Goal: Contribute content: Contribute content

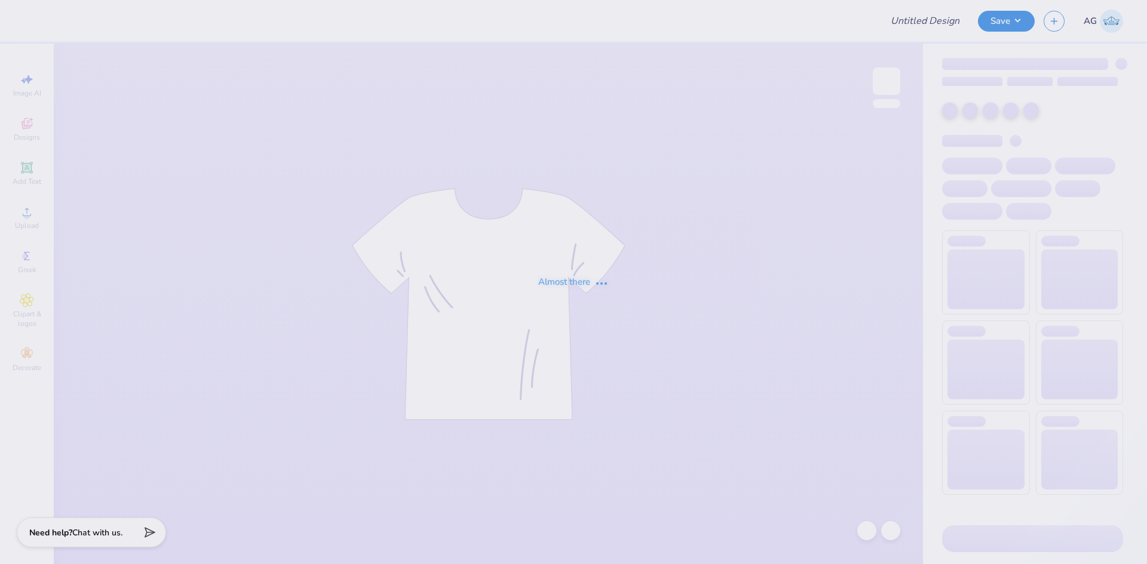
type input "General Merch"
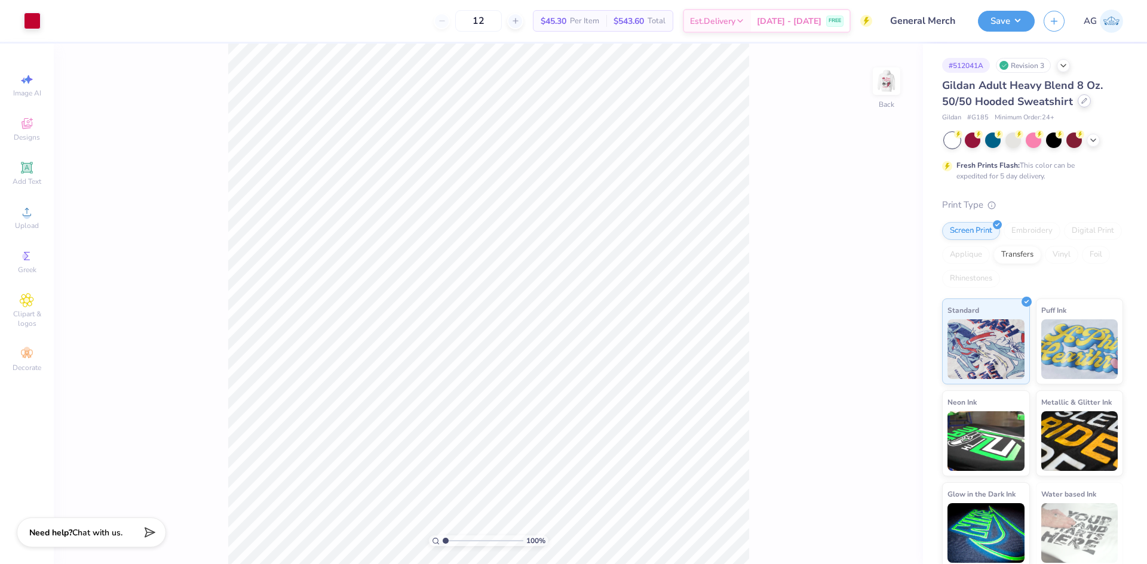
click at [1082, 100] on icon at bounding box center [1084, 101] width 6 height 6
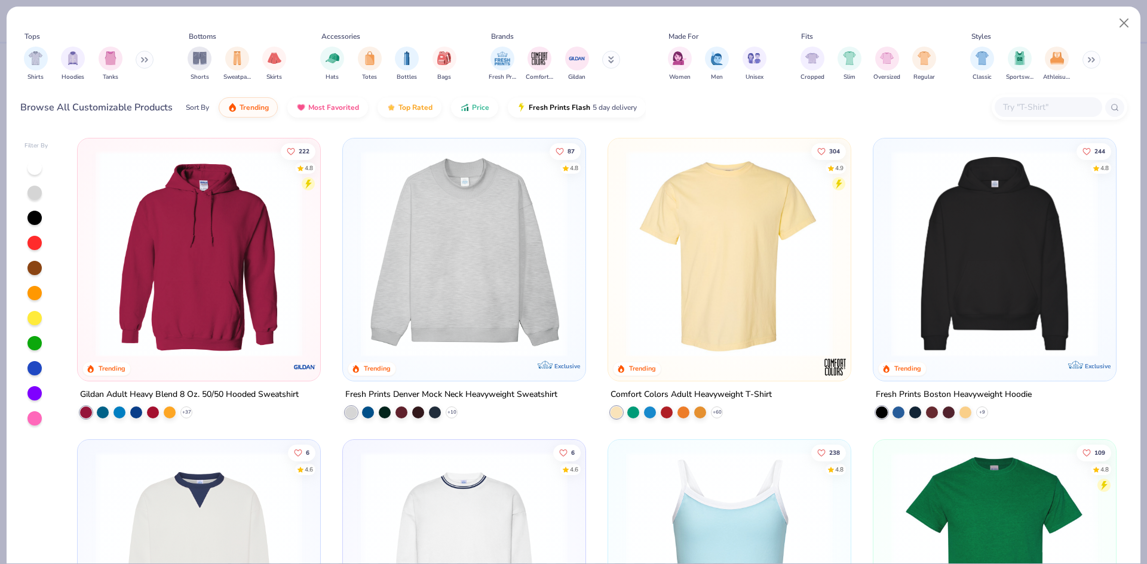
click at [1034, 111] on input "text" at bounding box center [1048, 107] width 92 height 14
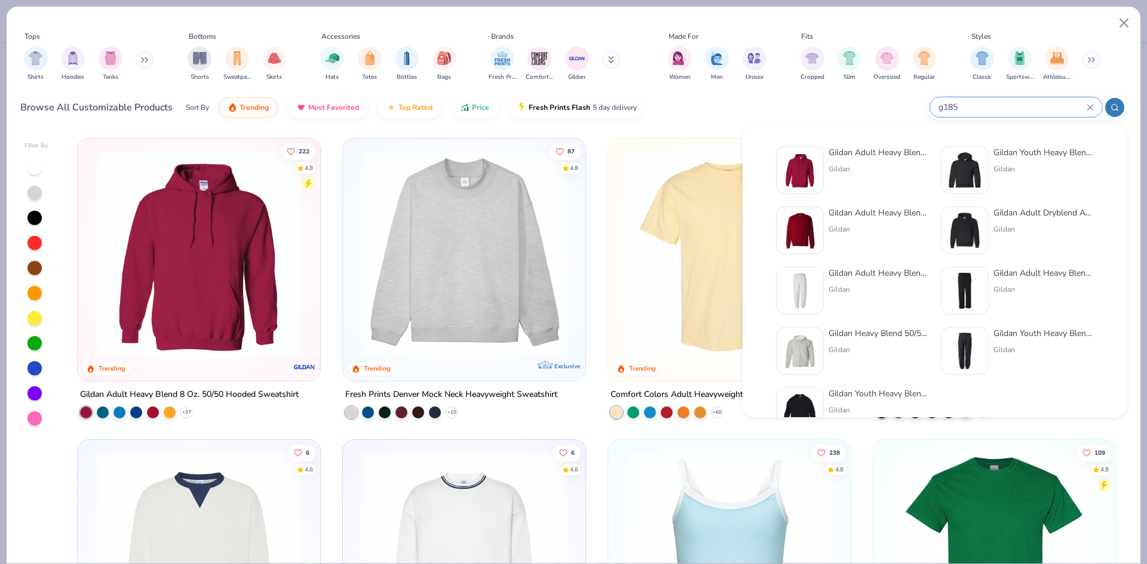
type input "g185"
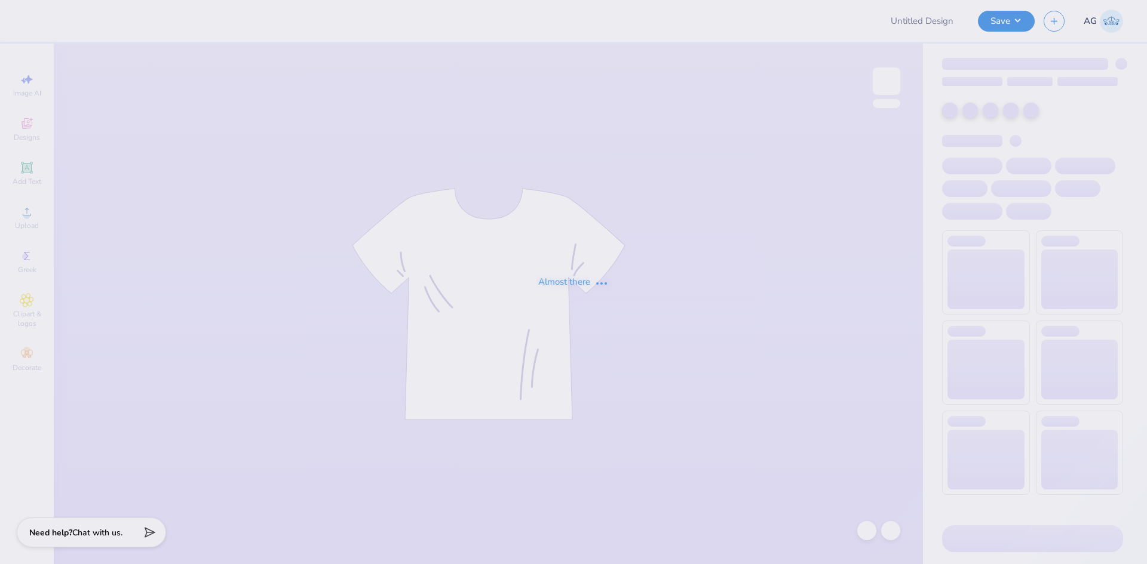
type input "General Merch"
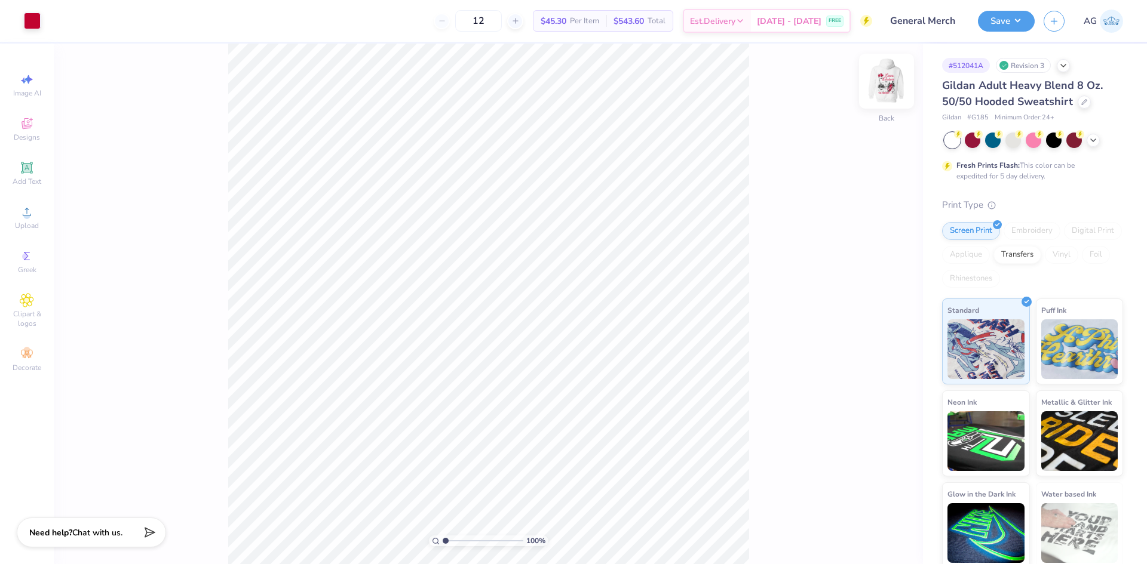
click at [889, 79] on img at bounding box center [886, 81] width 48 height 48
click at [868, 527] on icon at bounding box center [866, 531] width 10 height 11
click at [41, 225] on div "Upload" at bounding box center [27, 217] width 42 height 35
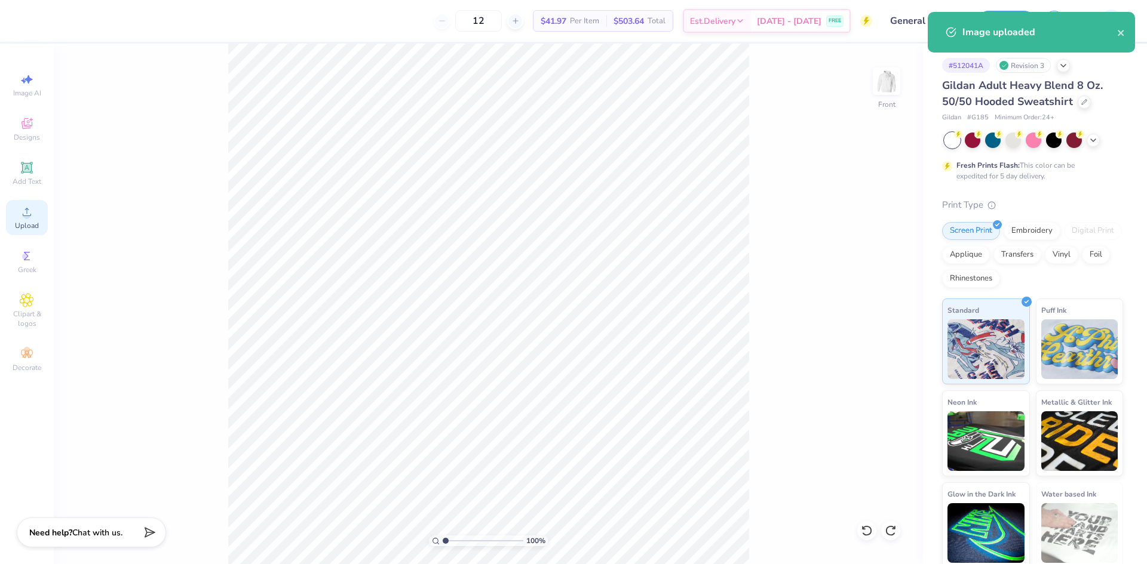
click at [36, 225] on span "Upload" at bounding box center [27, 226] width 24 height 10
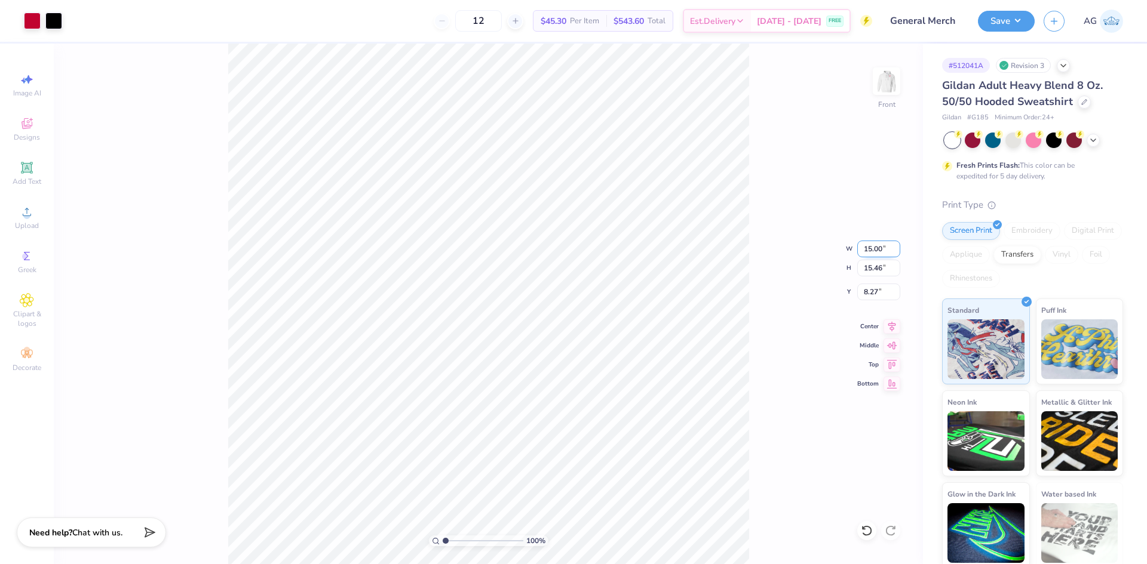
click at [858, 253] on input "15.00" at bounding box center [878, 249] width 43 height 17
type input "12.00"
type input "12.37"
click at [878, 296] on input "9.81" at bounding box center [878, 292] width 43 height 17
type input "6.00"
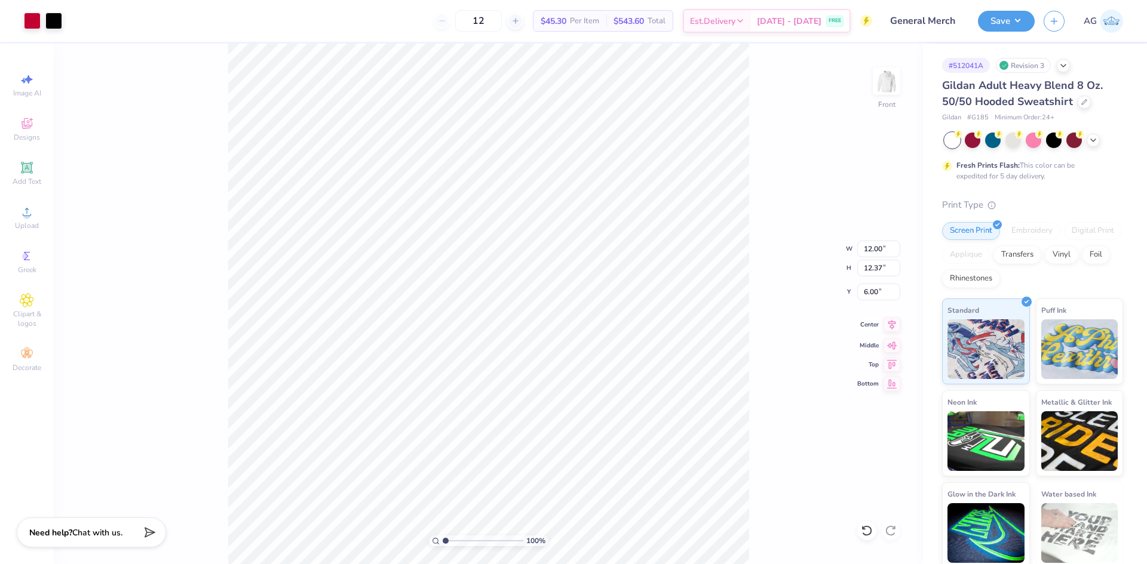
click at [893, 324] on icon at bounding box center [892, 325] width 8 height 10
click at [758, 263] on div "100 % Front W 12.00 12.00 " H 12.37 12.37 " Y 6.00 6.00 " Center Middle Top Bot…" at bounding box center [488, 304] width 869 height 521
click at [895, 80] on img at bounding box center [886, 81] width 48 height 48
click at [16, 224] on span "Upload" at bounding box center [27, 226] width 24 height 10
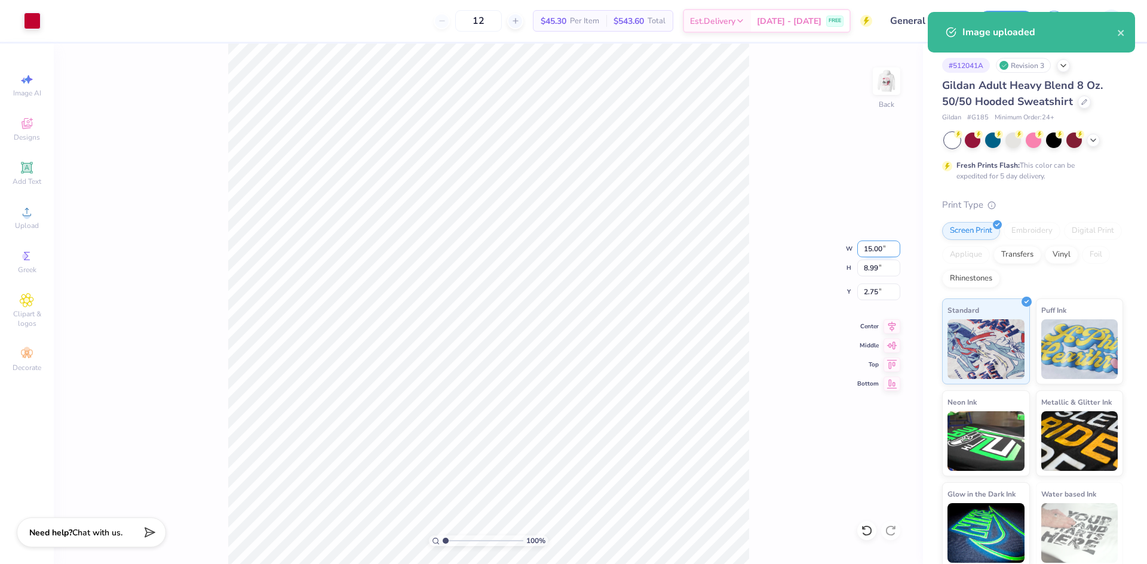
click at [868, 250] on input "15.00" at bounding box center [878, 249] width 43 height 17
type input "3.50"
type input "2.10"
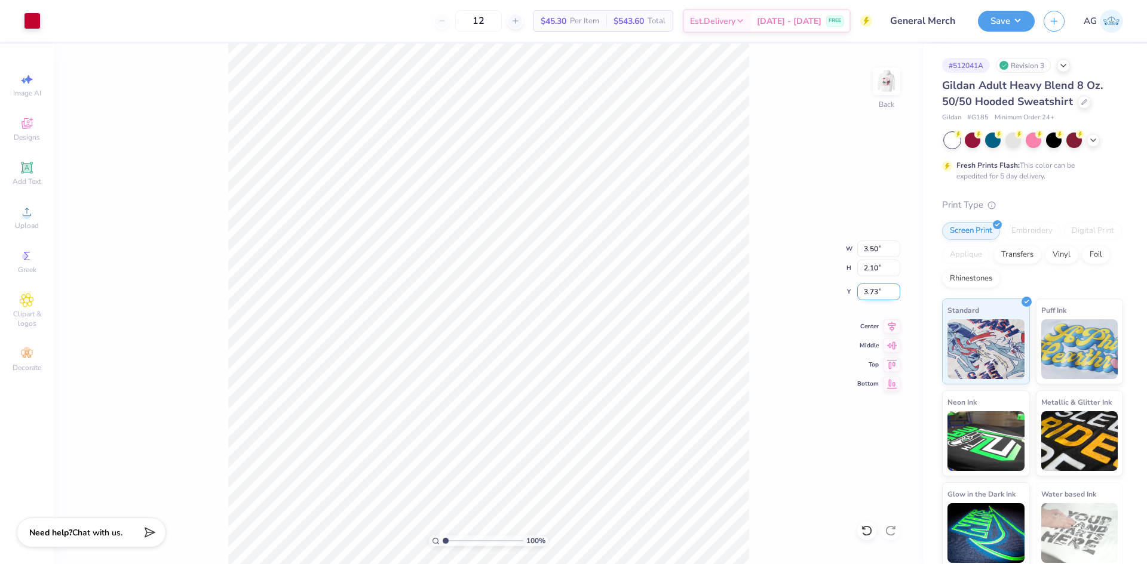
click at [868, 299] on input "3.73" at bounding box center [878, 292] width 43 height 17
type input "3.00"
click at [753, 323] on div "100 % Back W 3.50 3.50 " H 2.10 2.10 " Y 3.00 3.00 " Center Middle Top Bottom" at bounding box center [488, 304] width 869 height 521
click at [995, 10] on button "Save" at bounding box center [1006, 19] width 57 height 21
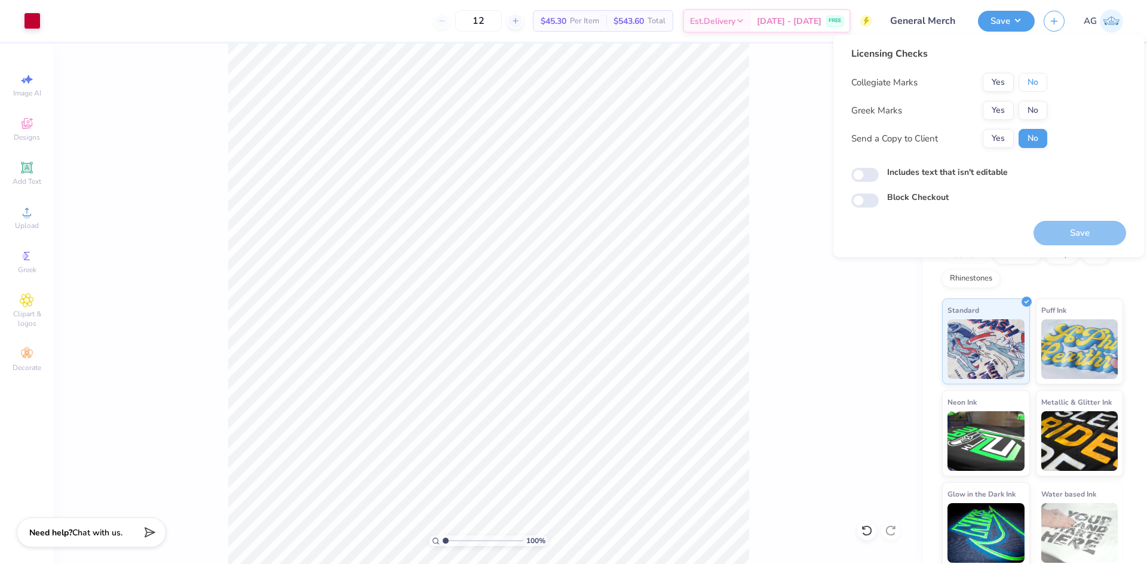
drag, startPoint x: 1028, startPoint y: 69, endPoint x: 1039, endPoint y: 98, distance: 30.4
click at [1033, 78] on button "No" at bounding box center [1032, 82] width 29 height 19
click at [1041, 114] on button "No" at bounding box center [1032, 110] width 29 height 19
click at [858, 180] on input "Includes text that isn't editable" at bounding box center [864, 175] width 27 height 14
checkbox input "true"
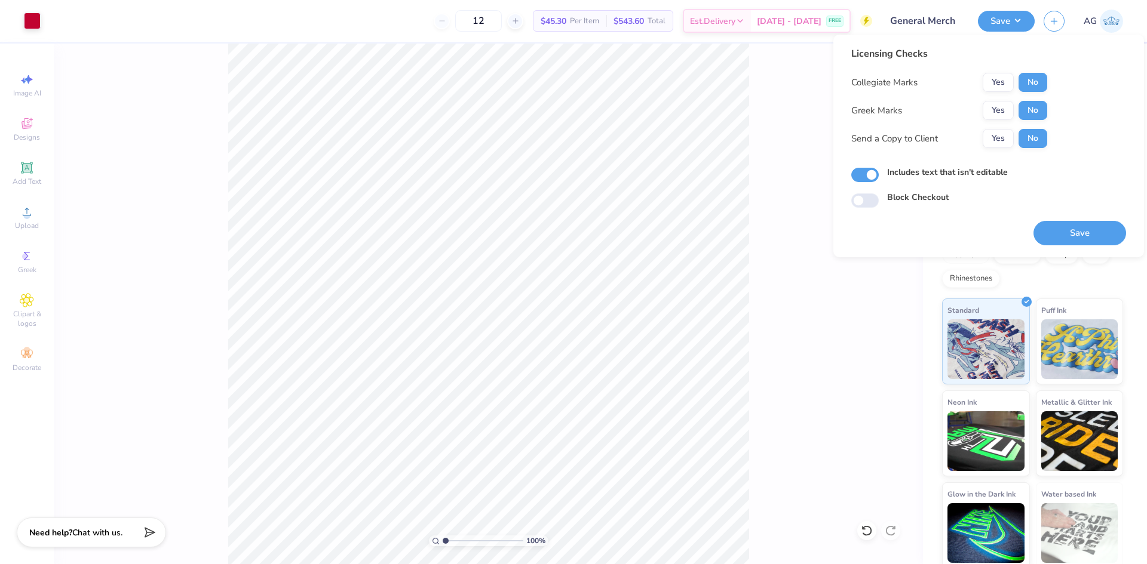
click at [1030, 228] on div "Licensing Checks Collegiate Marks Yes No Greek Marks Yes No Send a Copy to Clie…" at bounding box center [988, 146] width 275 height 199
drag, startPoint x: 1046, startPoint y: 235, endPoint x: 984, endPoint y: 235, distance: 62.7
click at [1044, 235] on button "Save" at bounding box center [1079, 233] width 93 height 24
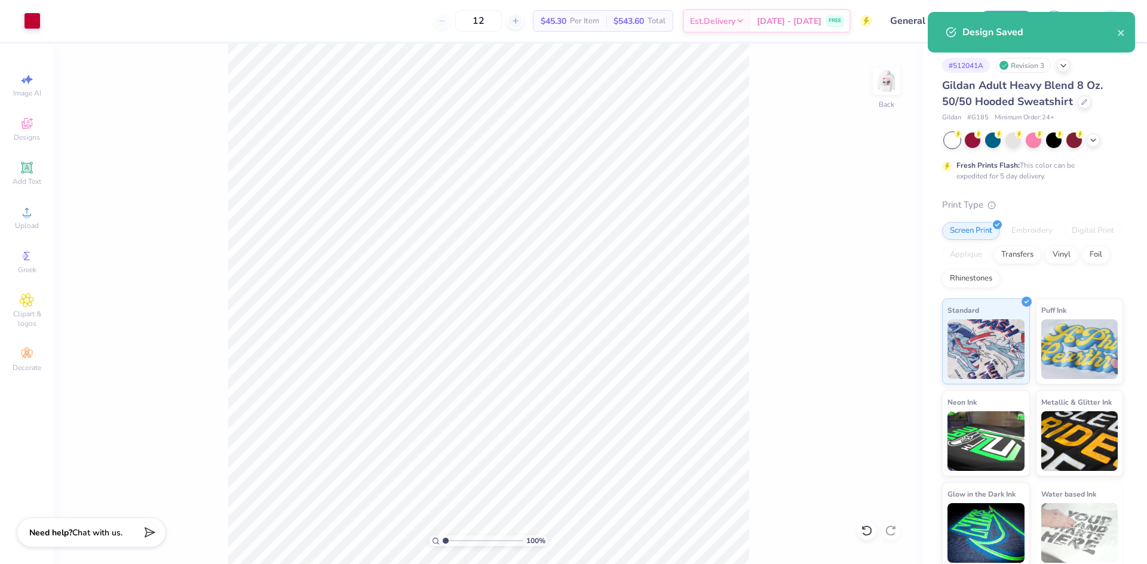
click at [886, 171] on div "100 % Back" at bounding box center [488, 304] width 869 height 521
